Goal: Information Seeking & Learning: Find specific fact

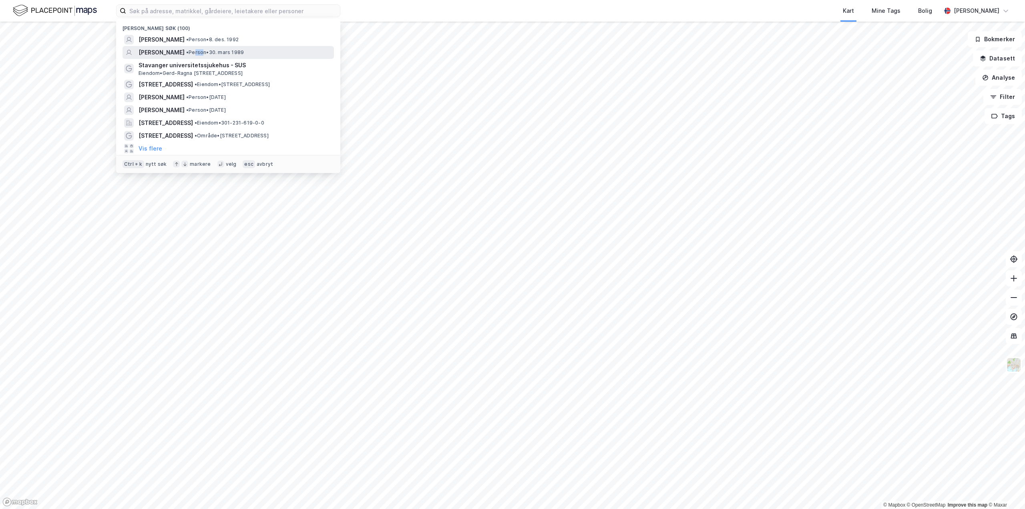
drag, startPoint x: 224, startPoint y: 50, endPoint x: 213, endPoint y: 50, distance: 10.4
click at [213, 50] on span "• Person • [DATE]" at bounding box center [215, 52] width 58 height 6
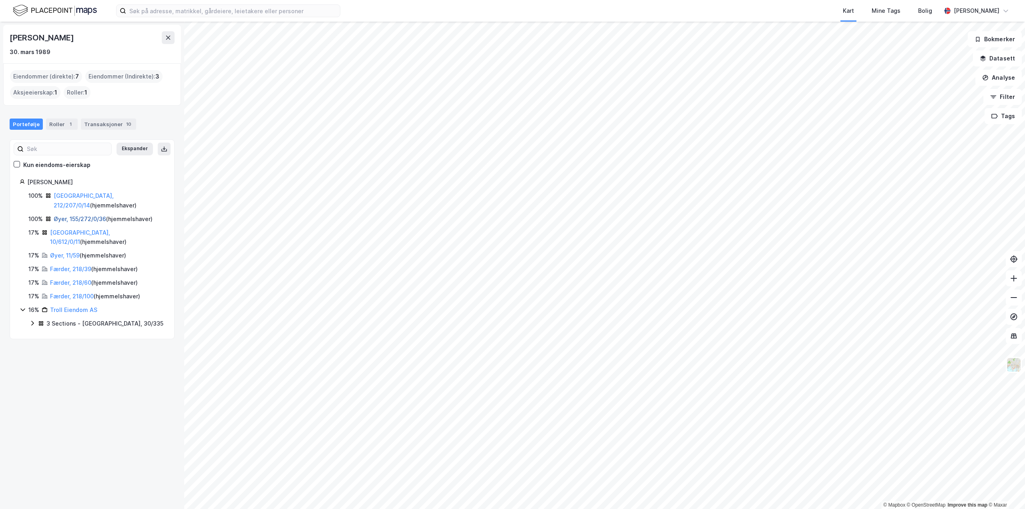
click at [78, 215] on link "Øyer, 155/272/0/36" at bounding box center [80, 218] width 52 height 7
